Goal: Task Accomplishment & Management: Manage account settings

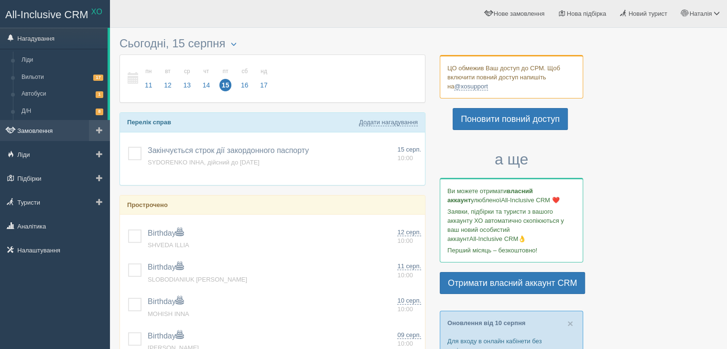
click at [54, 128] on link "Замовлення" at bounding box center [55, 130] width 110 height 21
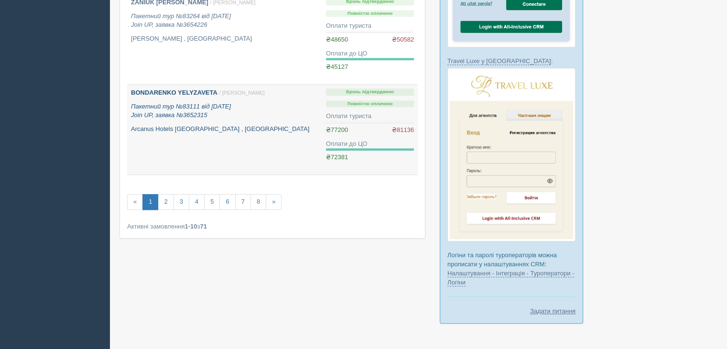
scroll to position [839, 0]
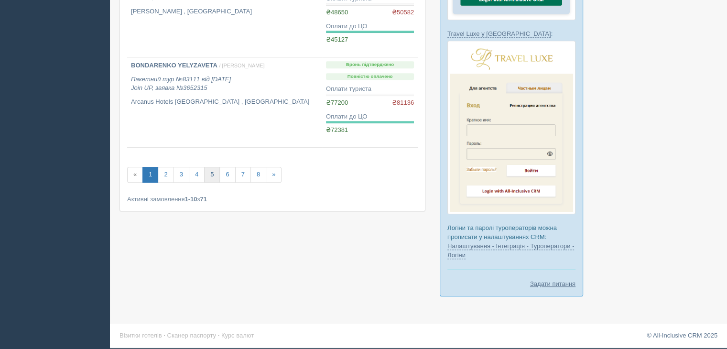
click at [213, 174] on link "5" at bounding box center [212, 175] width 16 height 16
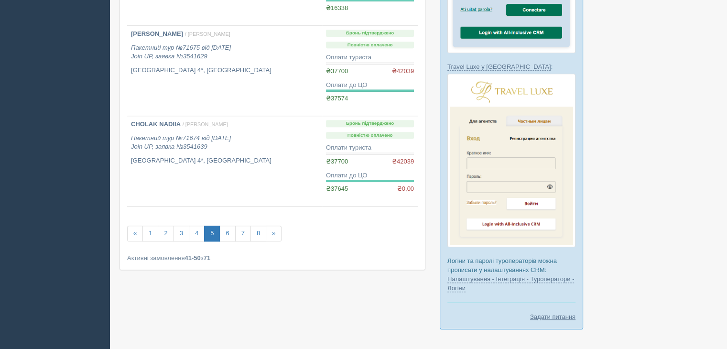
scroll to position [813, 0]
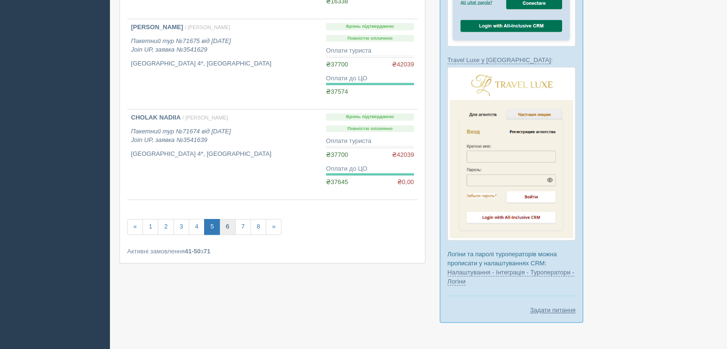
click at [227, 225] on link "6" at bounding box center [227, 227] width 16 height 16
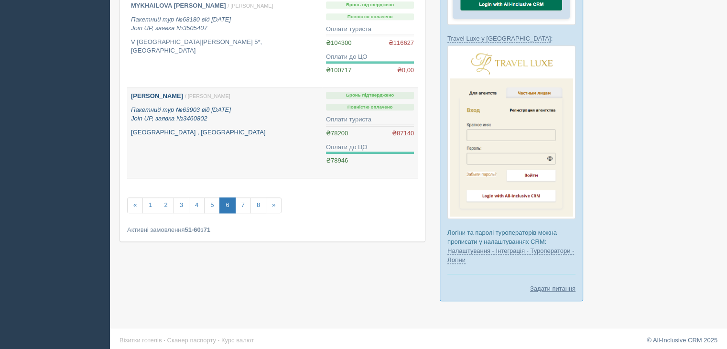
scroll to position [839, 0]
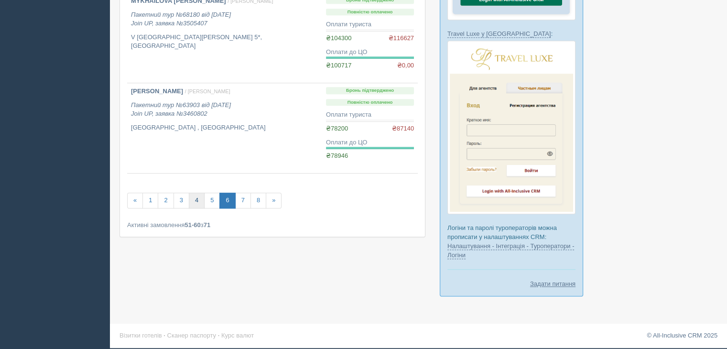
click at [199, 197] on link "4" at bounding box center [197, 201] width 16 height 16
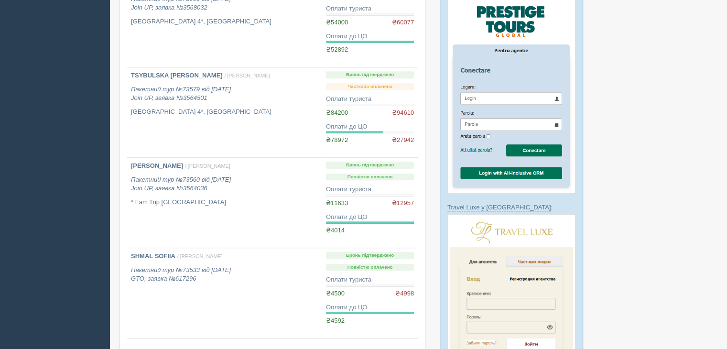
scroll to position [669, 0]
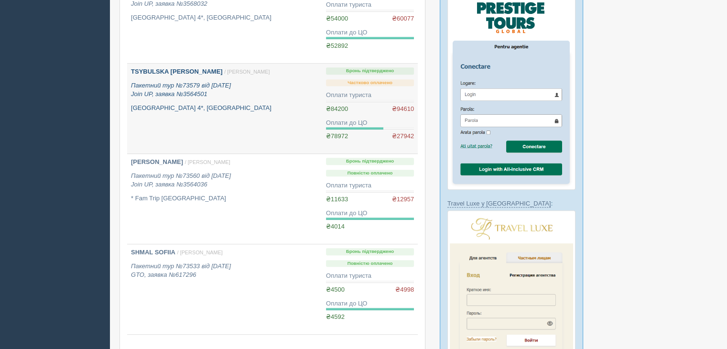
click at [240, 127] on link "TSYBULSKA [PERSON_NAME] / [GEOGRAPHIC_DATA][PERSON_NAME] Пакетний тур №73579 ві…" at bounding box center [224, 109] width 195 height 90
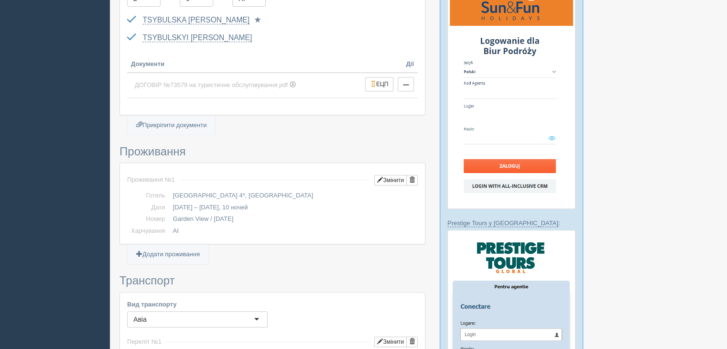
scroll to position [430, 0]
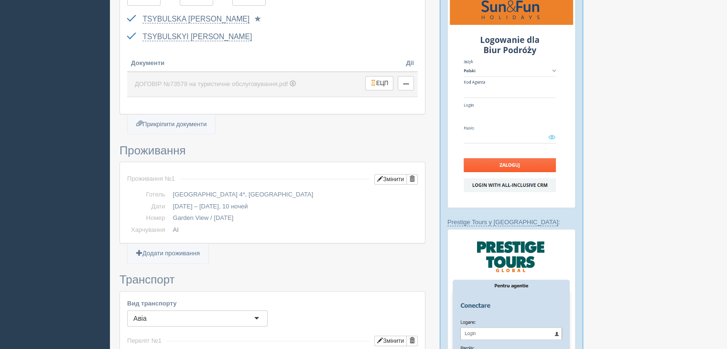
click at [241, 80] on span "ДОГОВІР №73579 на туристичне обслуговування.pdf" at bounding box center [211, 83] width 153 height 7
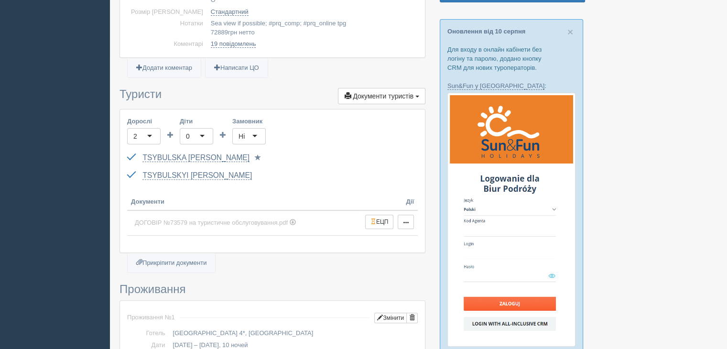
scroll to position [287, 0]
